Goal: Information Seeking & Learning: Learn about a topic

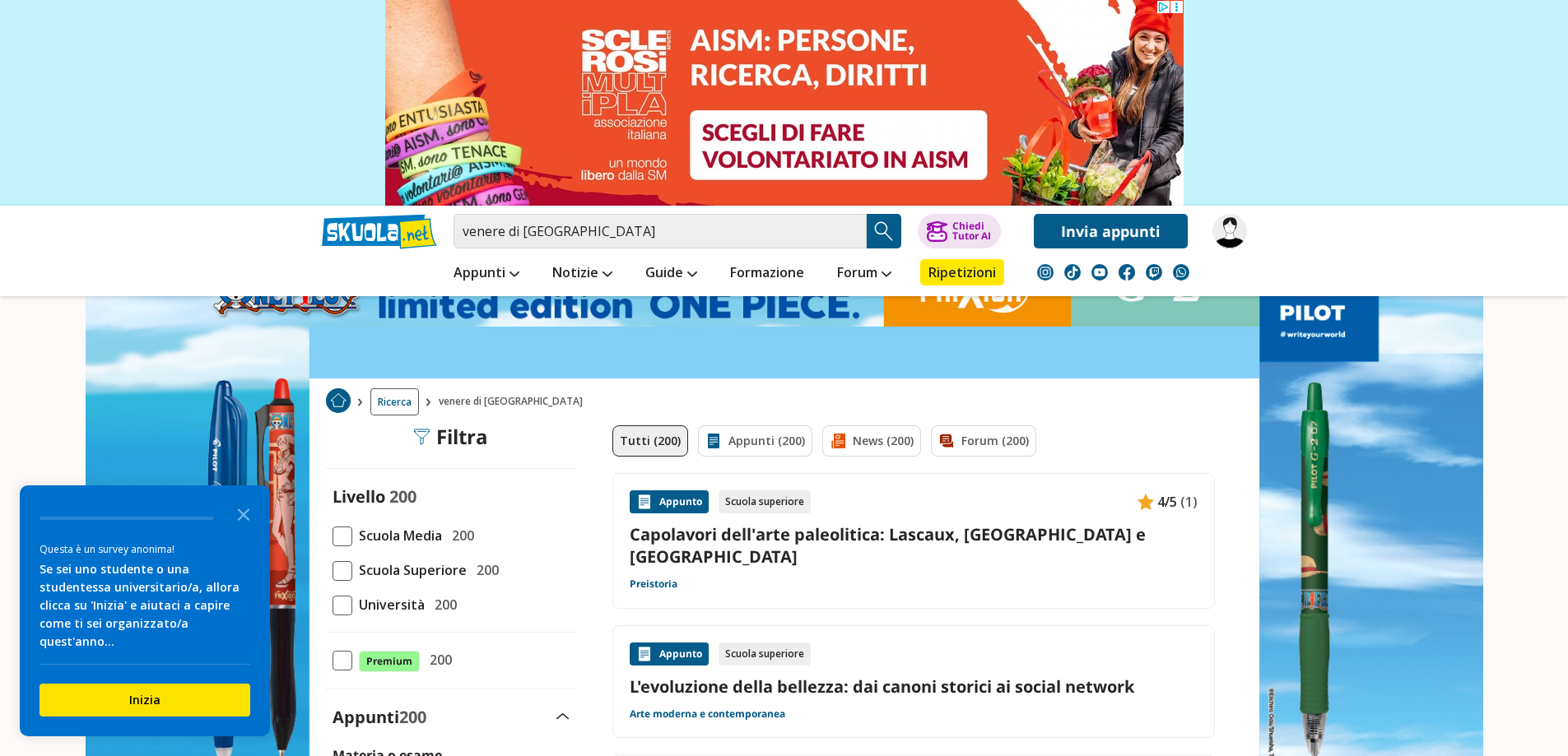
scroll to position [82, 0]
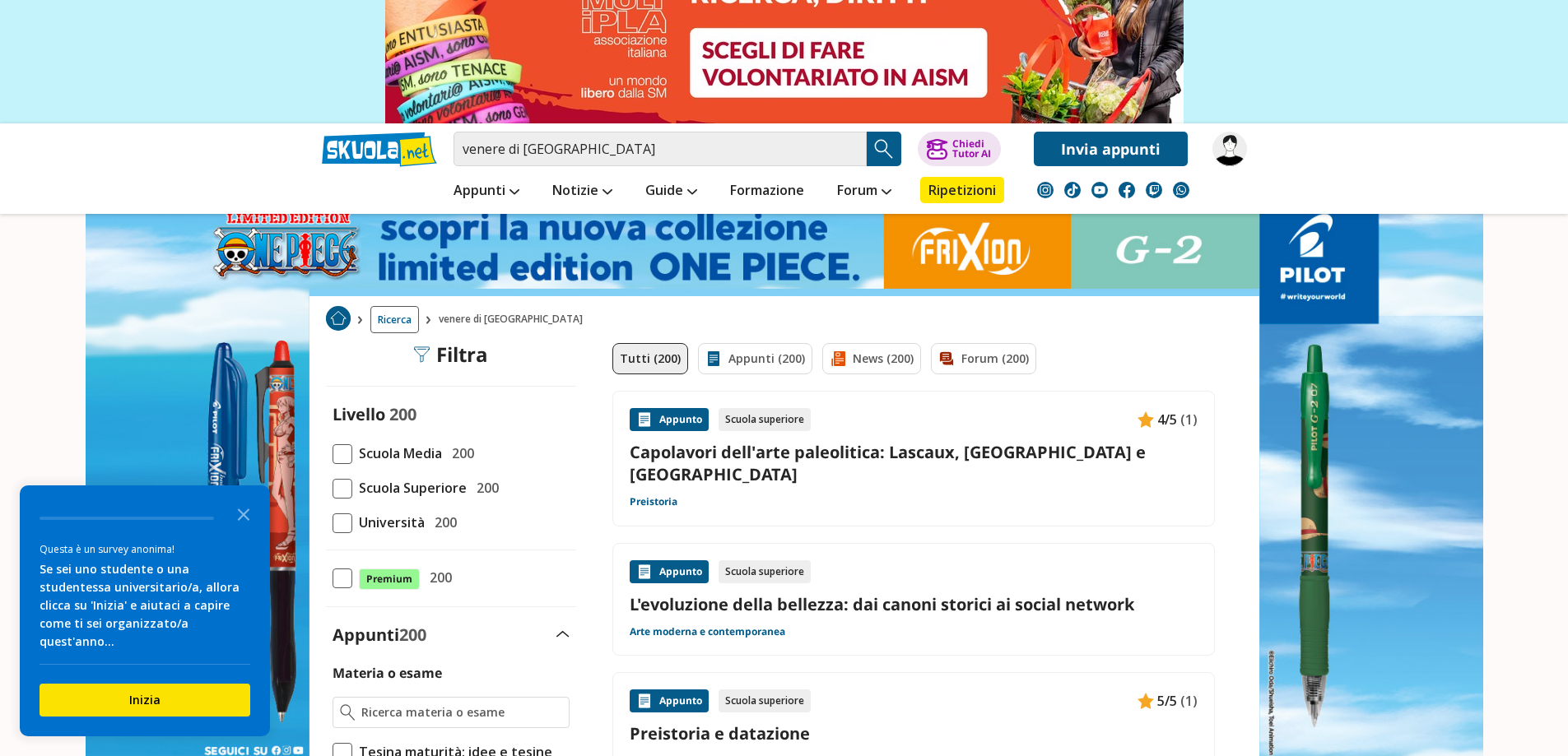
click at [336, 486] on span at bounding box center [342, 489] width 20 height 20
click at [332, 488] on input "Scuola Superiore 200" at bounding box center [332, 488] width 0 height 0
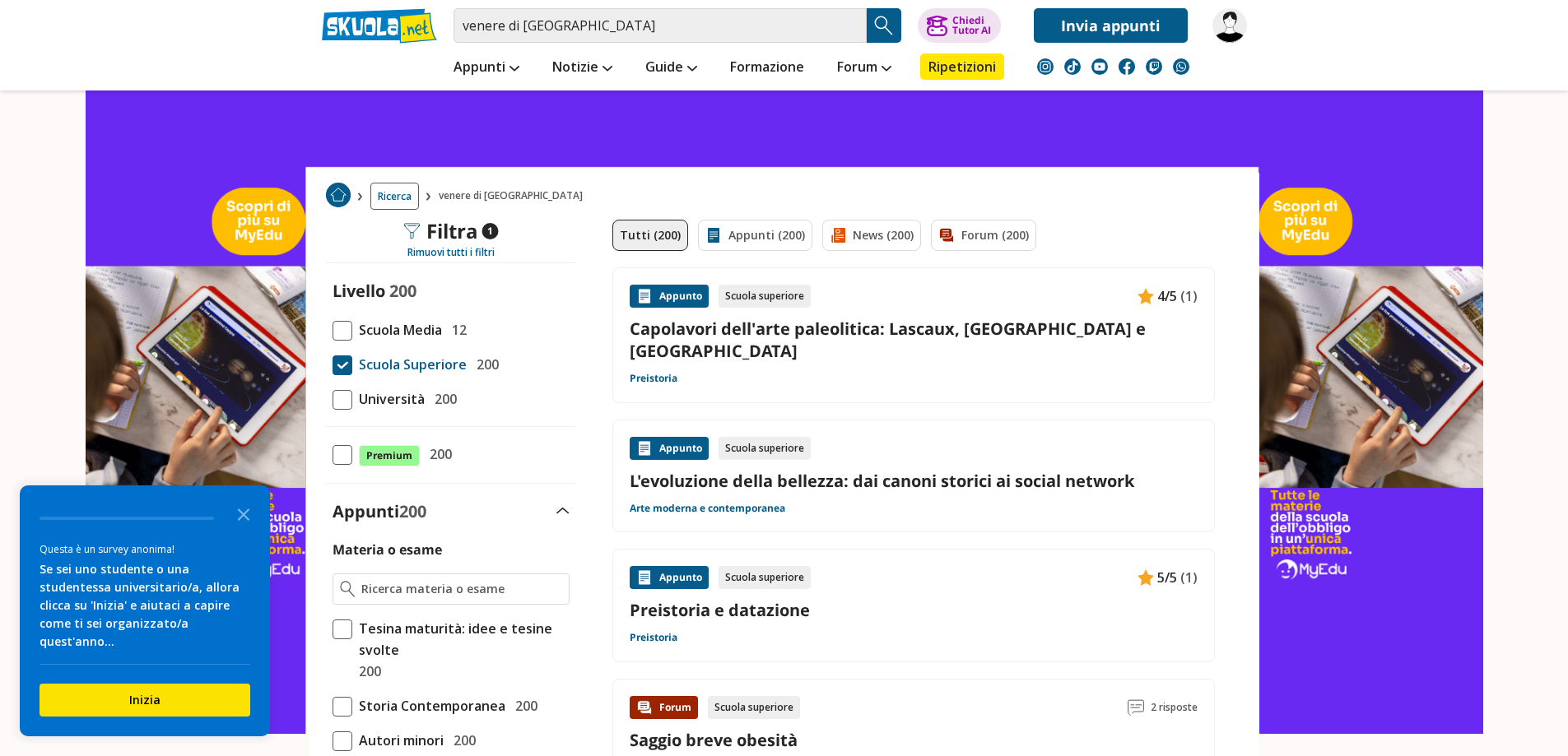
click at [693, 341] on div "Appunto Scuola superiore 4/5 (1) Capolavori dell'arte paleolitica: Lascaux, [GE…" at bounding box center [913, 335] width 567 height 101
drag, startPoint x: 950, startPoint y: 459, endPoint x: 955, endPoint y: 471, distance: 13.0
click at [950, 470] on link "L'evoluzione della bellezza: dai canoni storici ai social network" at bounding box center [913, 481] width 567 height 22
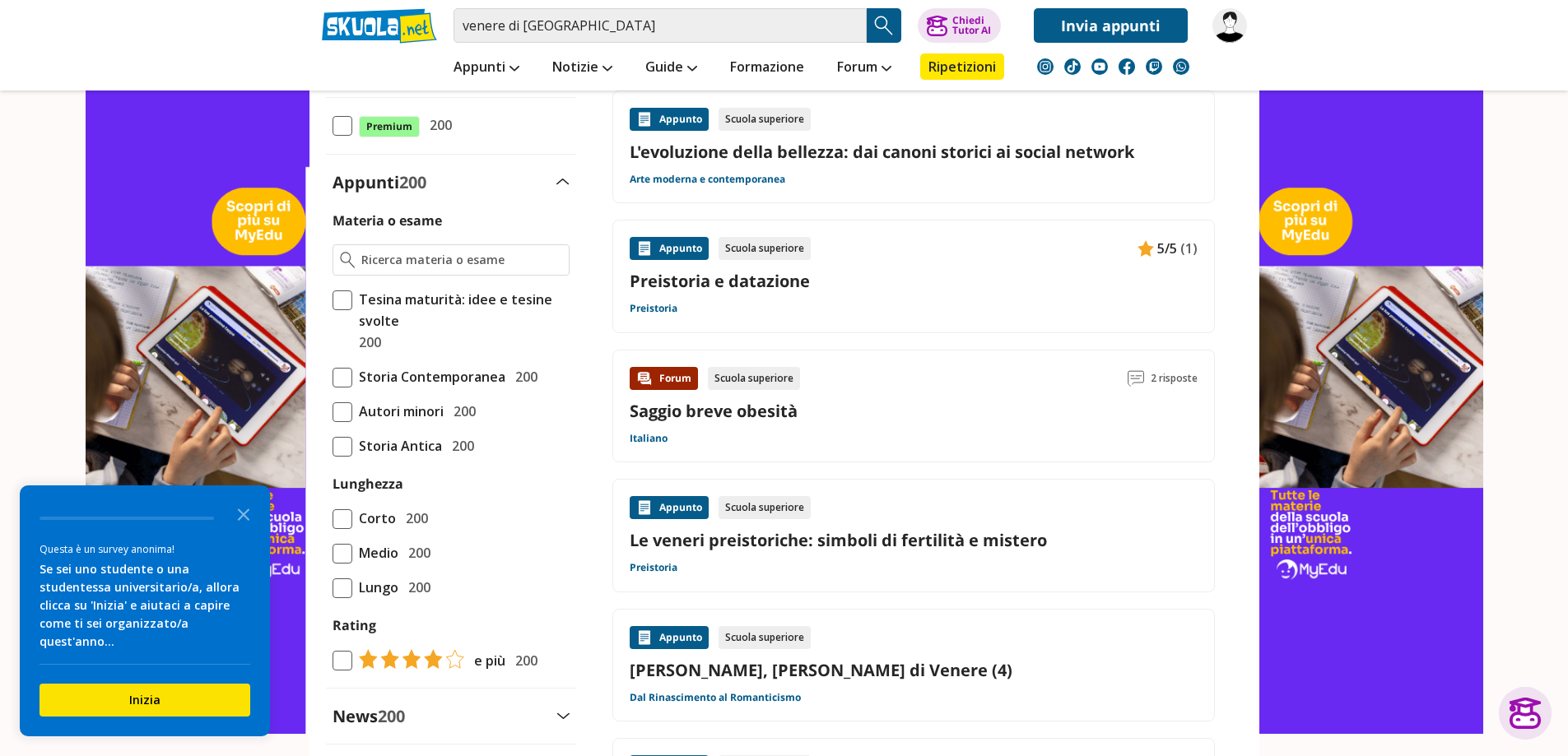
scroll to position [411, 0]
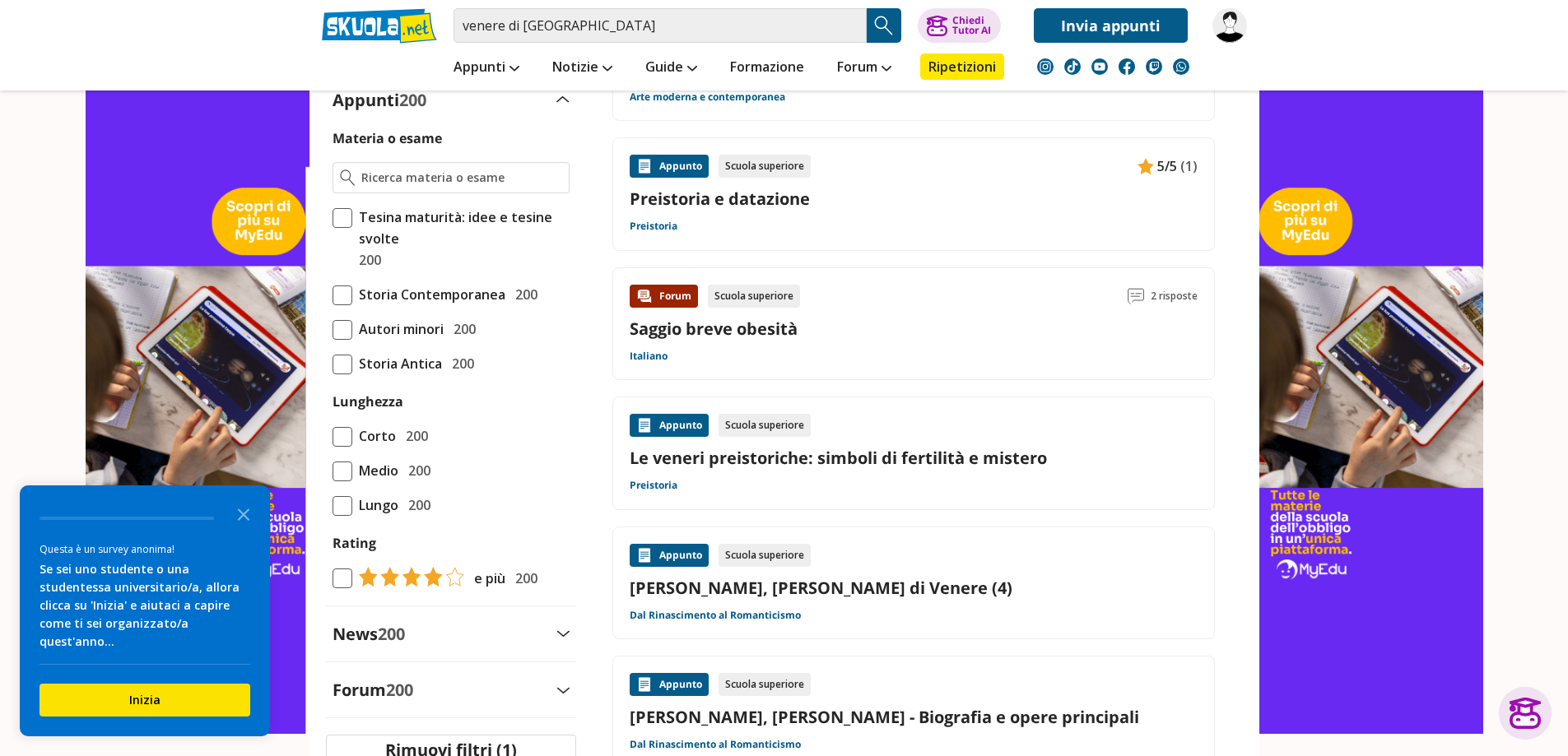
click at [690, 447] on link "Le veneri preistoriche: simboli di fertilità e mistero" at bounding box center [913, 458] width 567 height 22
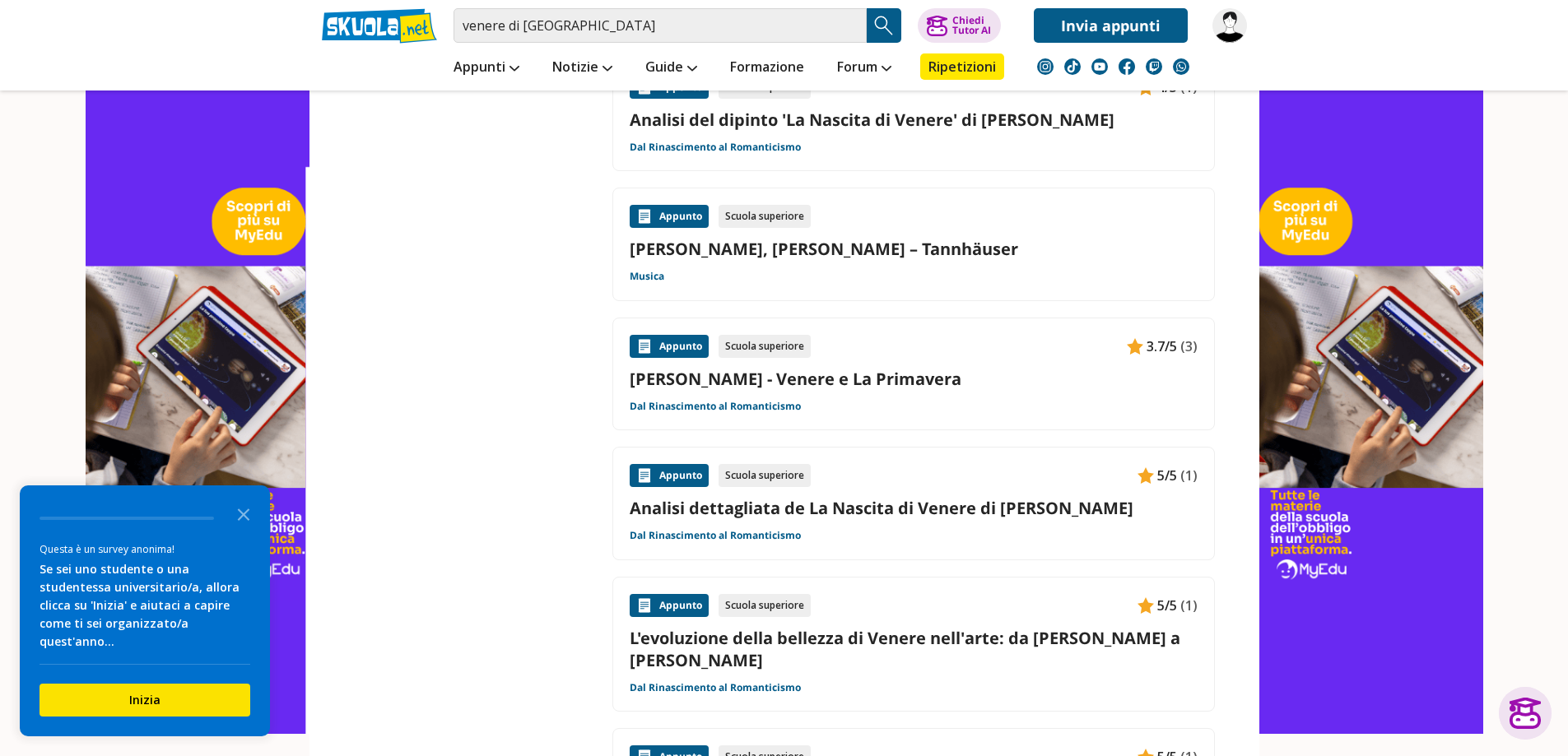
scroll to position [1398, 0]
